Goal: Check status: Check status

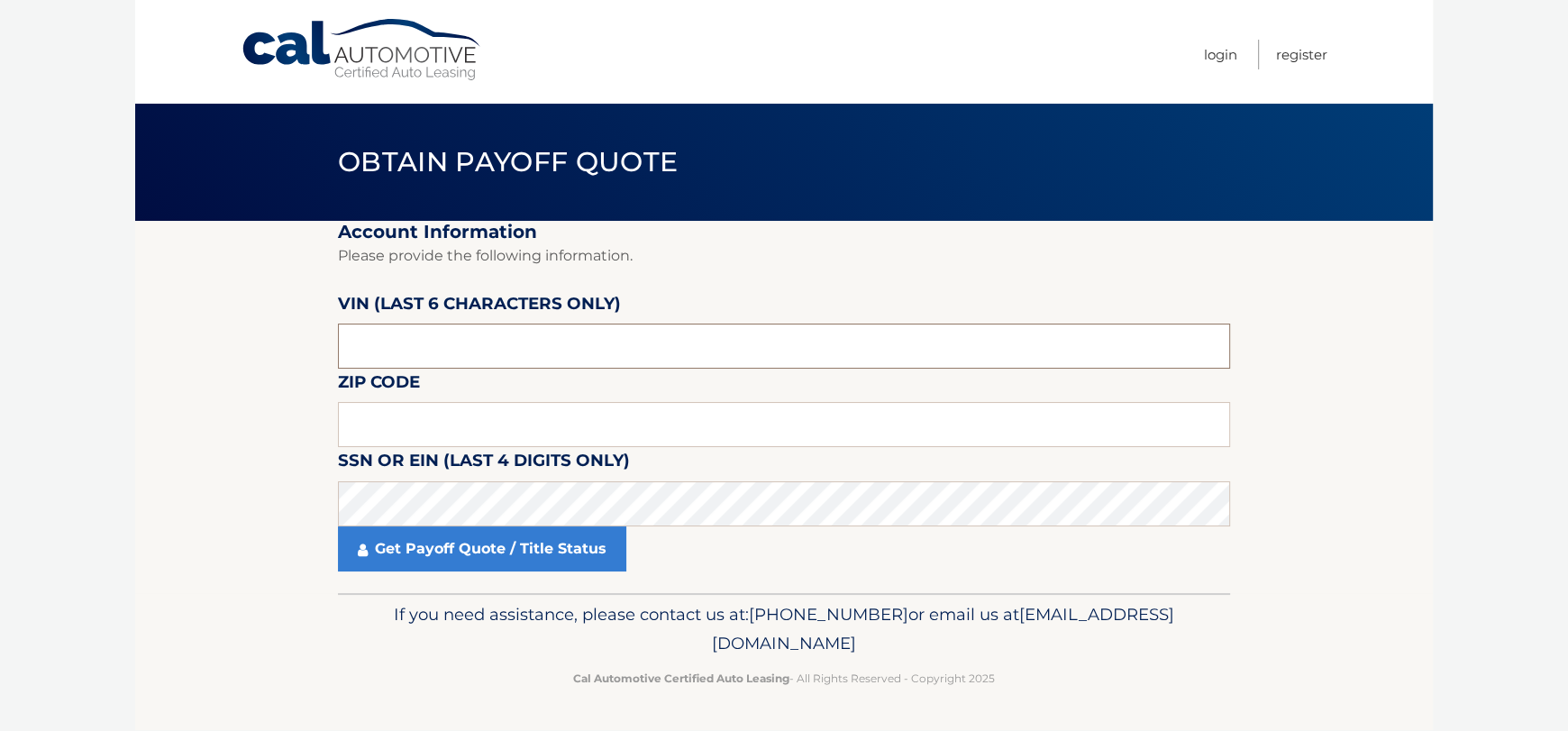
click at [474, 363] on input "text" at bounding box center [784, 346] width 892 height 45
type input "184775"
type input "11510"
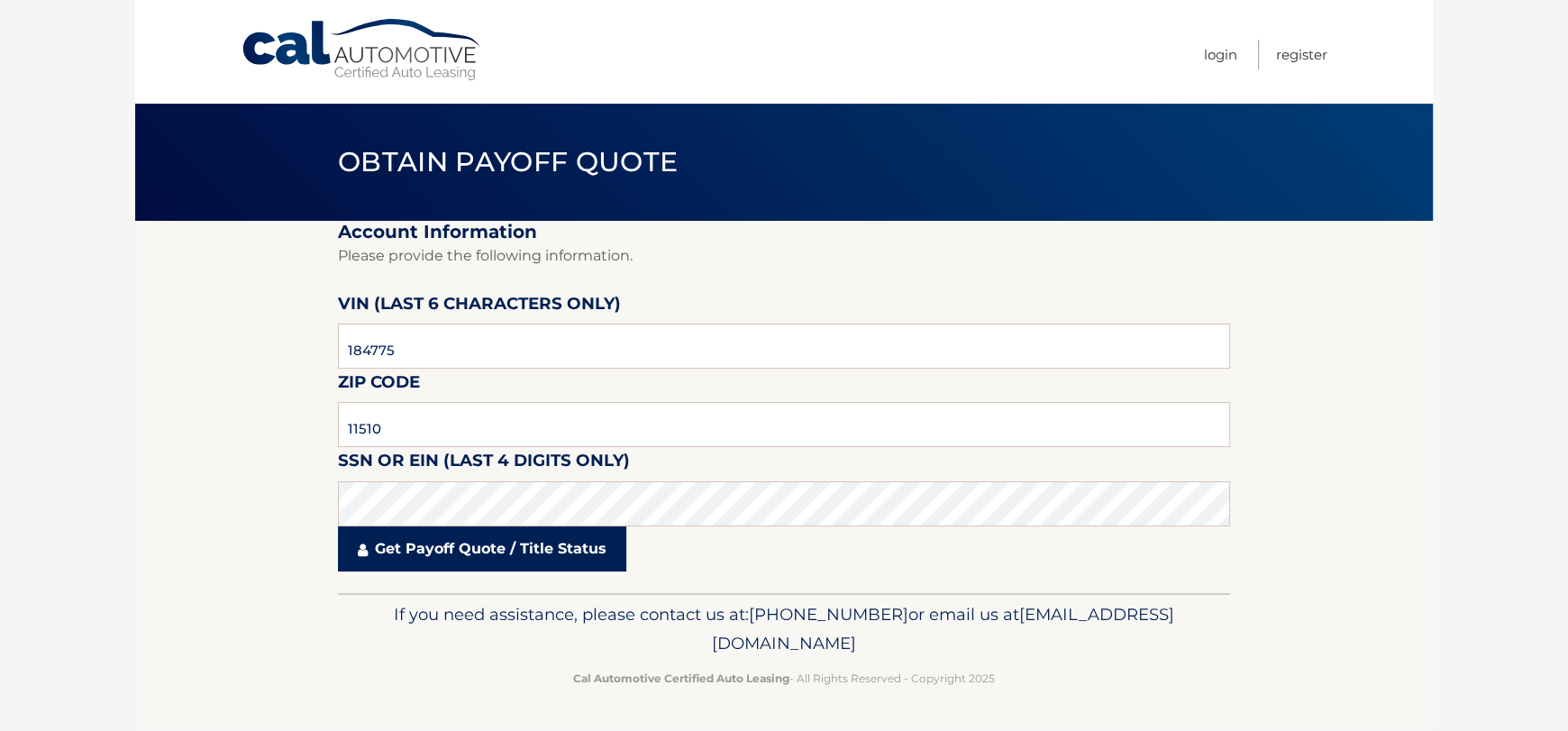
click at [526, 540] on link "Get Payoff Quote / Title Status" at bounding box center [482, 549] width 289 height 45
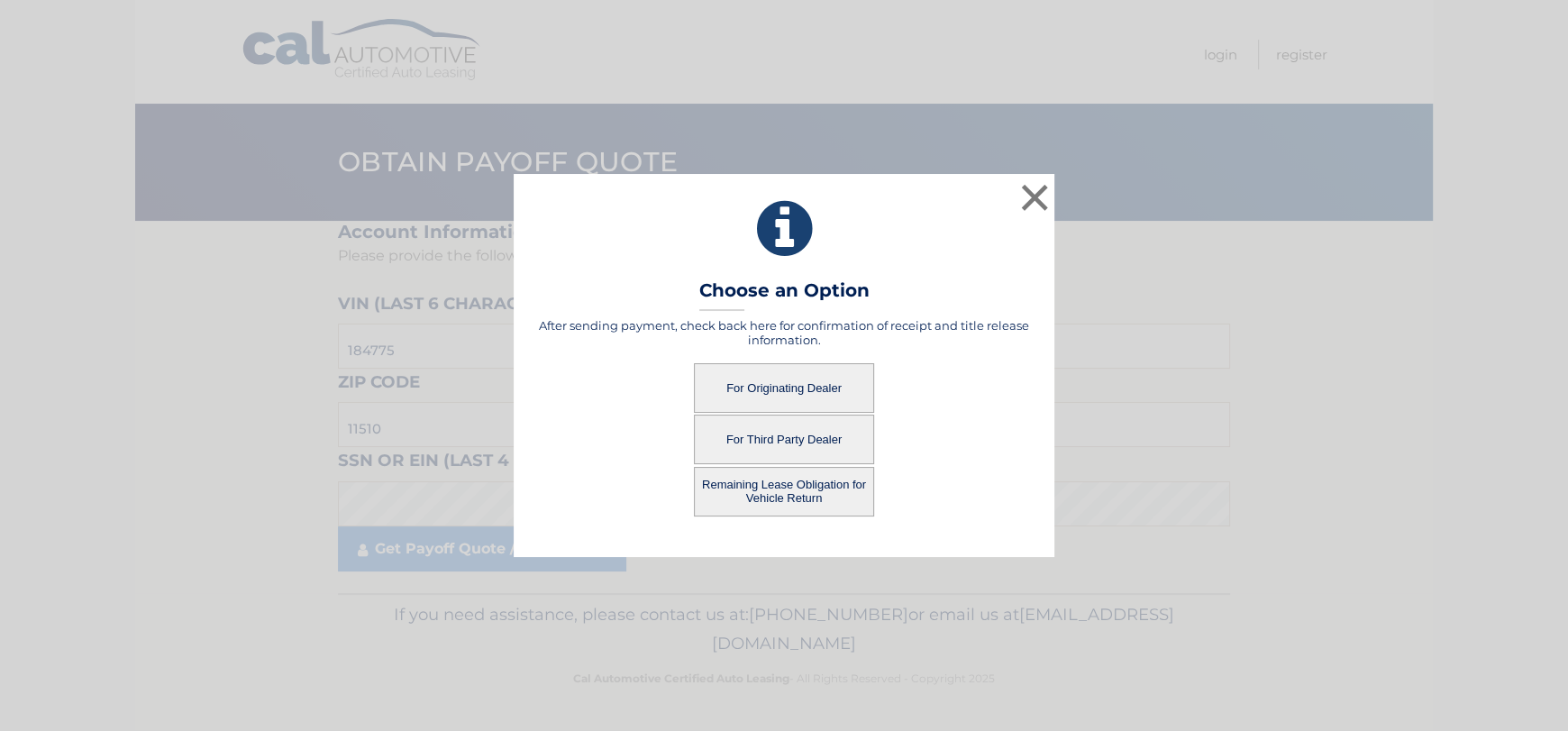
click at [778, 447] on button "For Third Party Dealer" at bounding box center [784, 440] width 180 height 50
click at [780, 440] on button "For Third Party Dealer" at bounding box center [784, 440] width 180 height 50
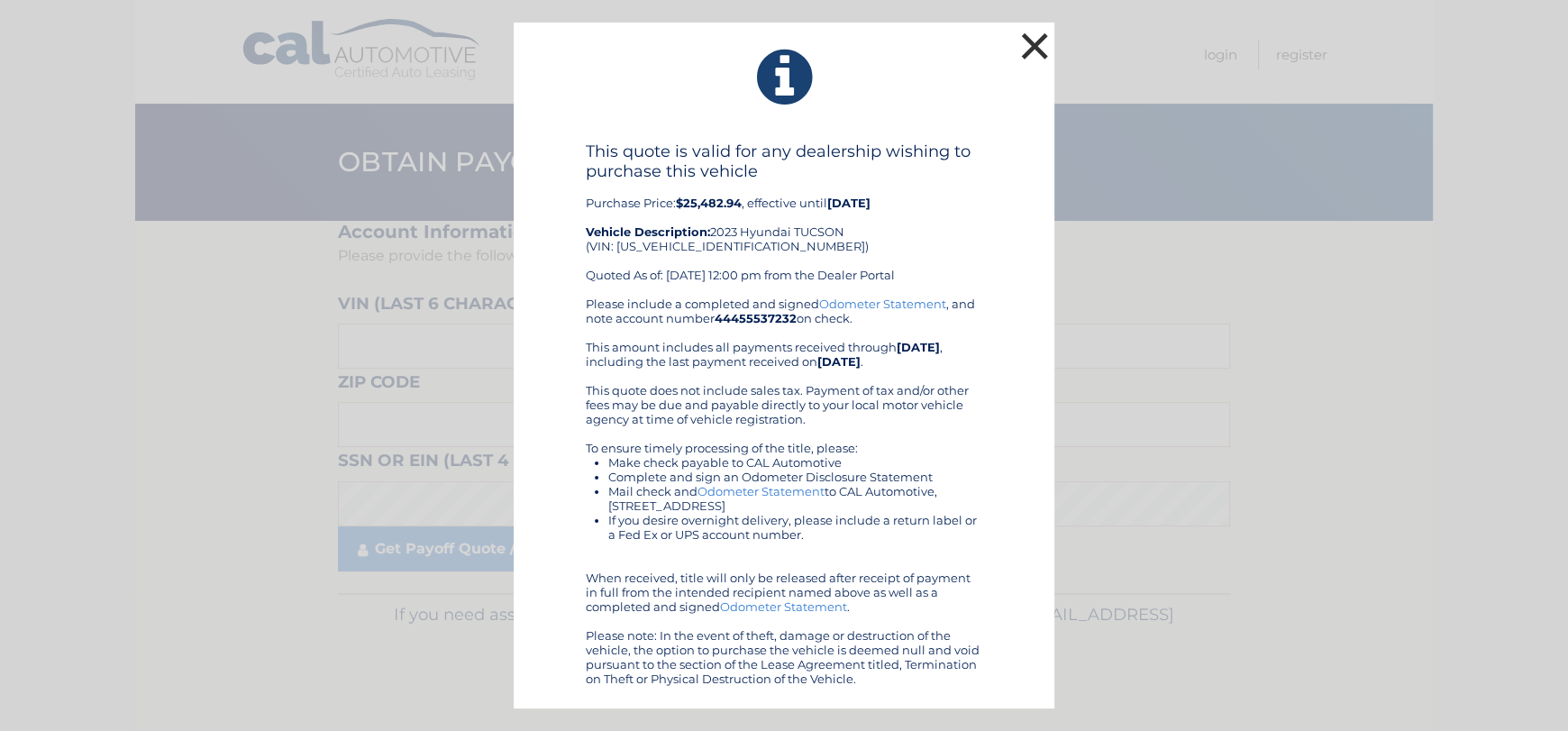
click at [1029, 41] on button "×" at bounding box center [1034, 46] width 36 height 36
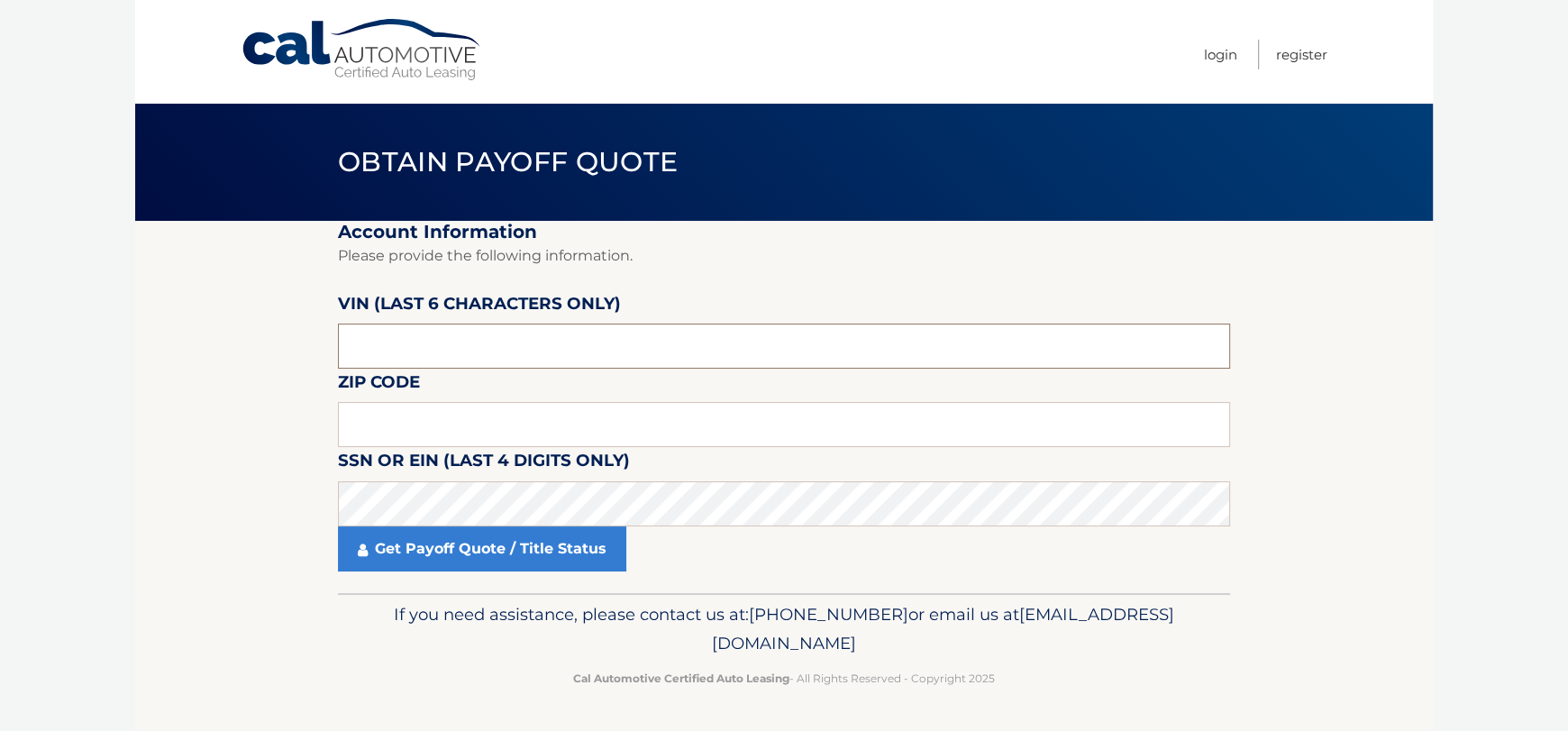
click at [416, 341] on input "text" at bounding box center [784, 346] width 892 height 45
type input "184775"
type input "11510"
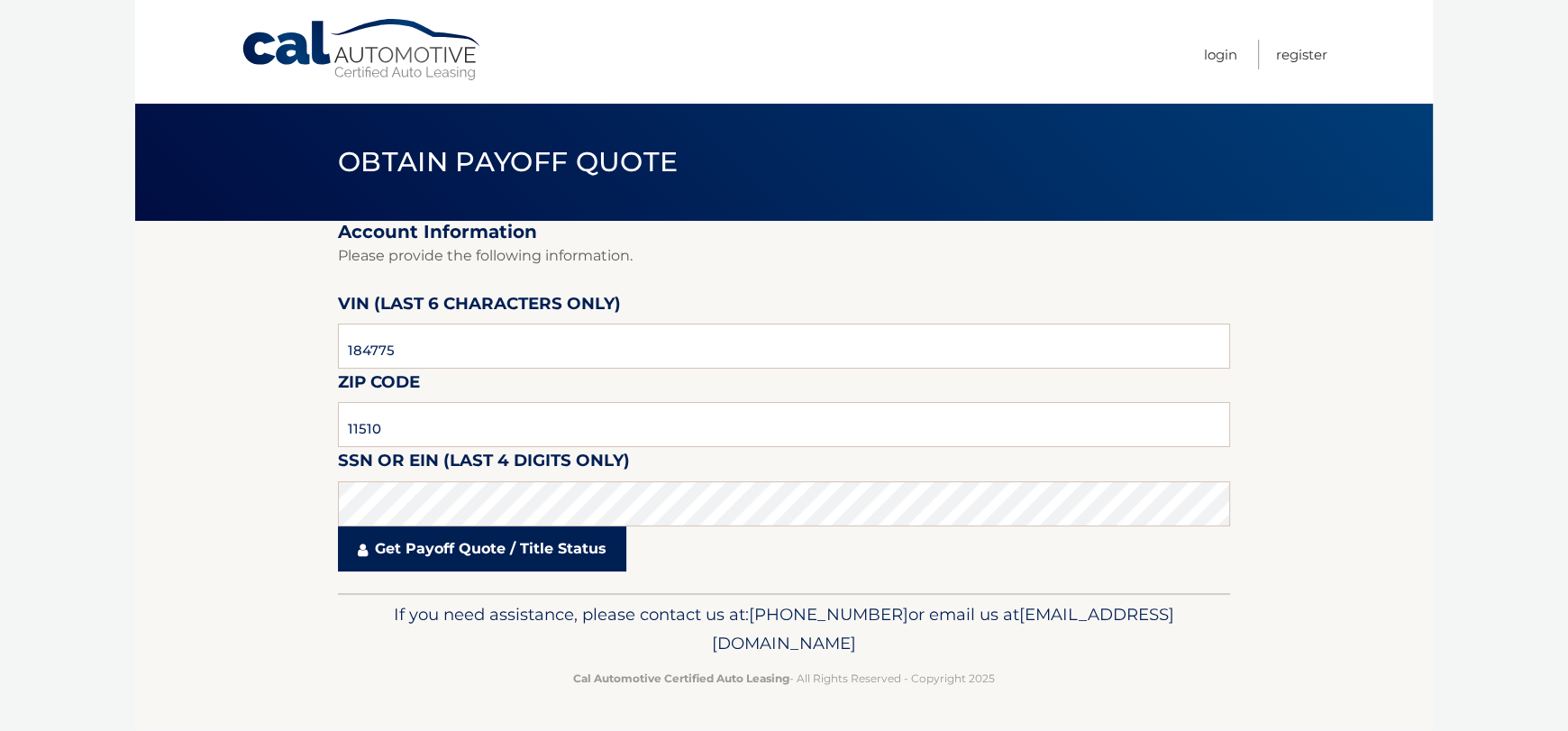
click at [455, 552] on link "Get Payoff Quote / Title Status" at bounding box center [482, 549] width 289 height 45
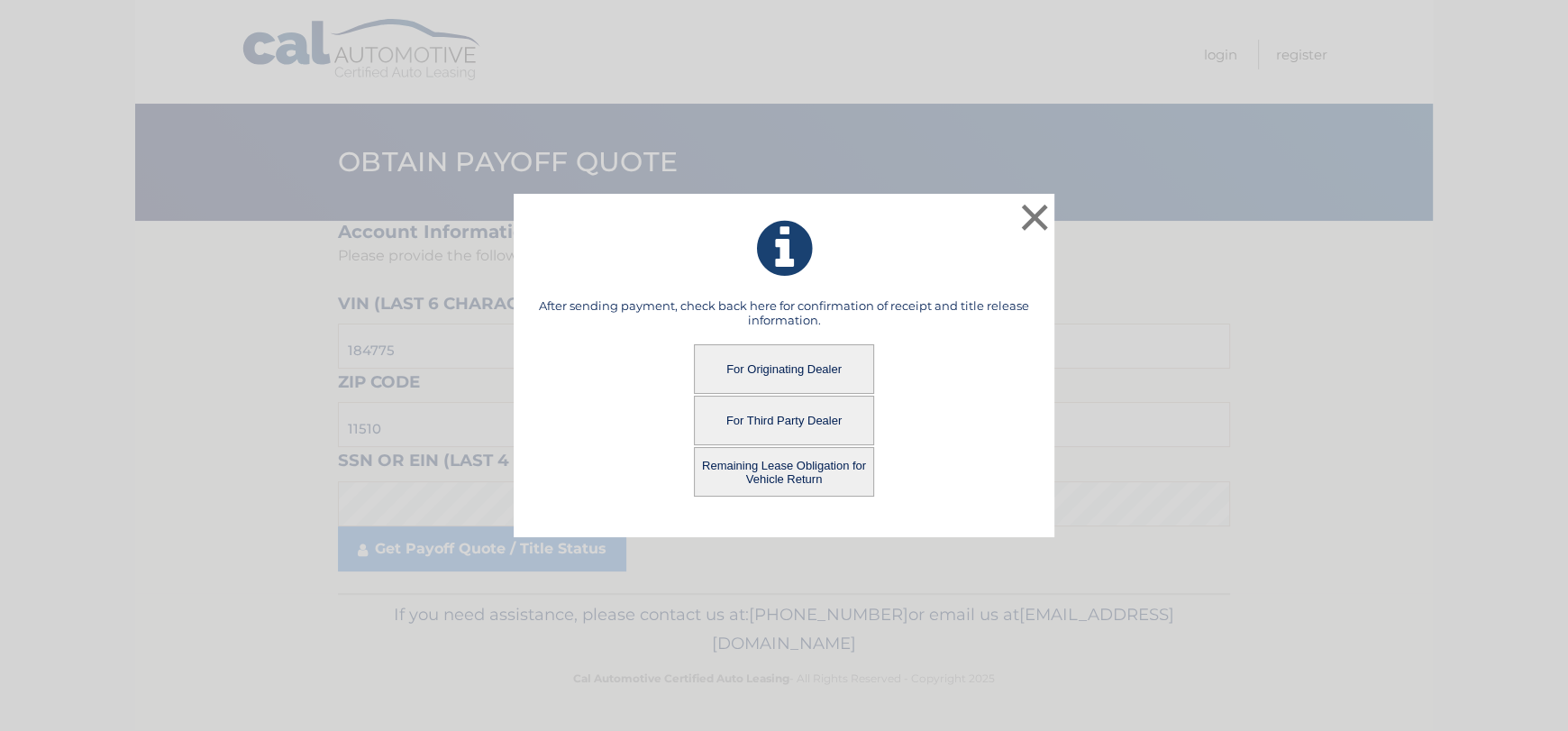
click at [798, 483] on button "Remaining Lease Obligation for Vehicle Return" at bounding box center [784, 472] width 180 height 50
click at [789, 469] on button "Remaining Lease Obligation for Vehicle Return" at bounding box center [784, 472] width 180 height 50
click at [786, 465] on button "Remaining Lease Obligation for Vehicle Return" at bounding box center [784, 472] width 180 height 50
